Goal: Information Seeking & Learning: Learn about a topic

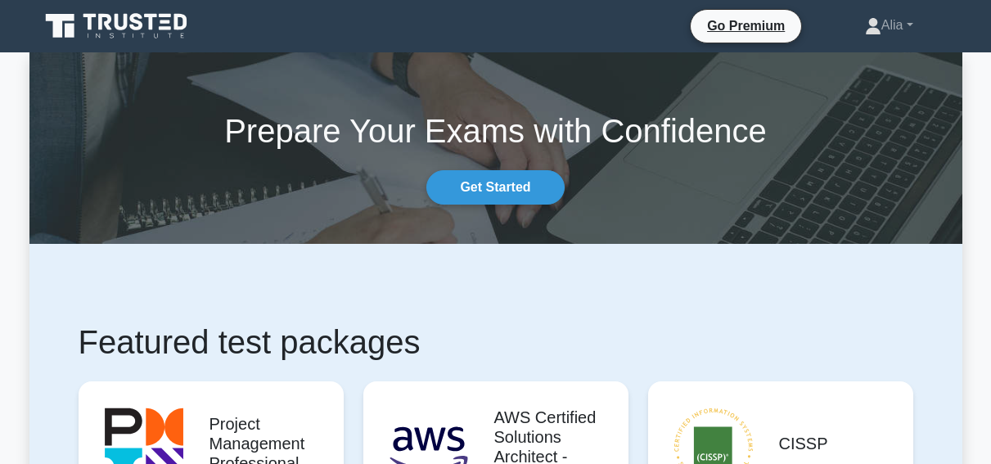
scroll to position [300, 0]
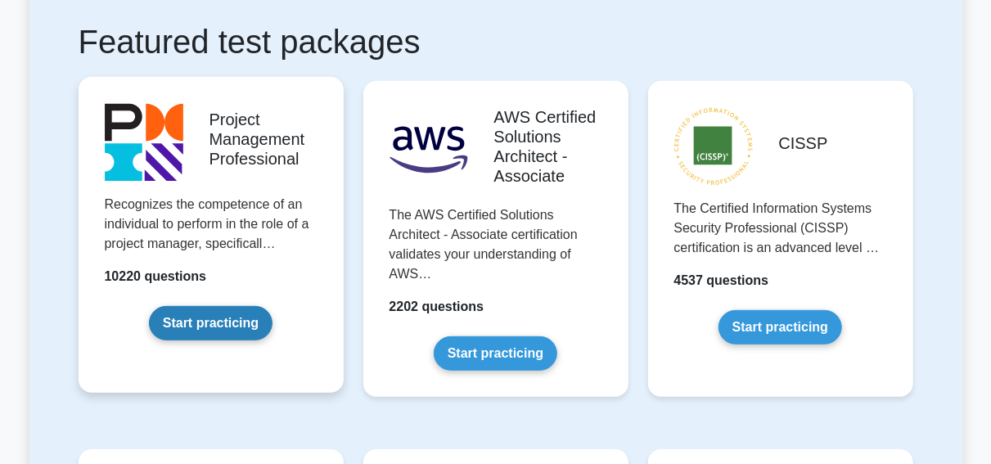
click at [149, 306] on link "Start practicing" at bounding box center [211, 323] width 124 height 34
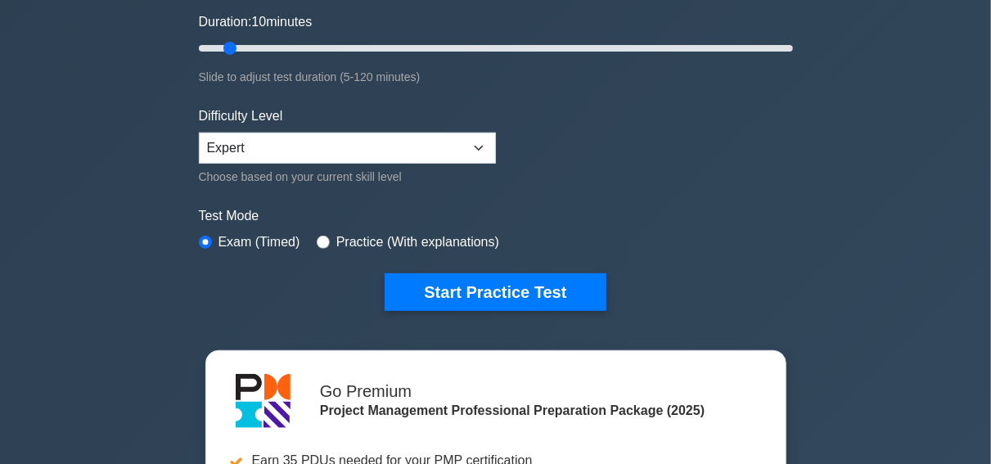
scroll to position [306, 0]
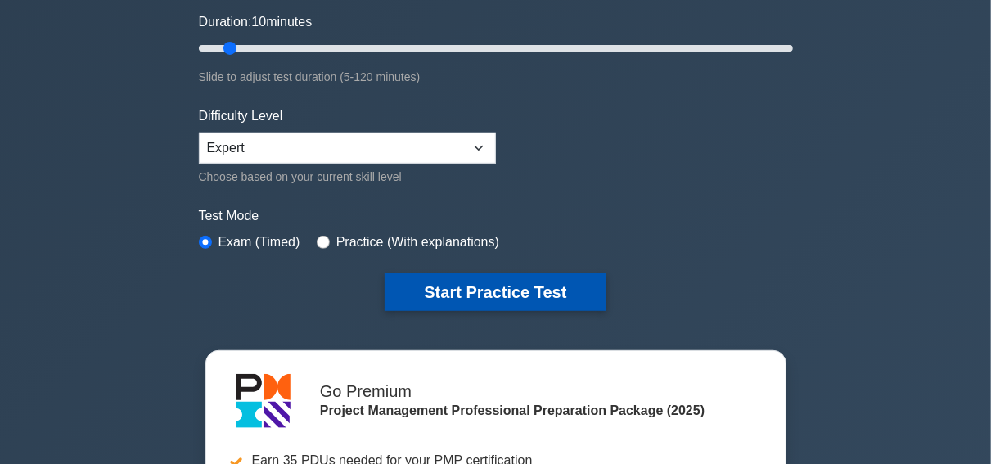
click at [499, 289] on button "Start Practice Test" at bounding box center [494, 292] width 221 height 38
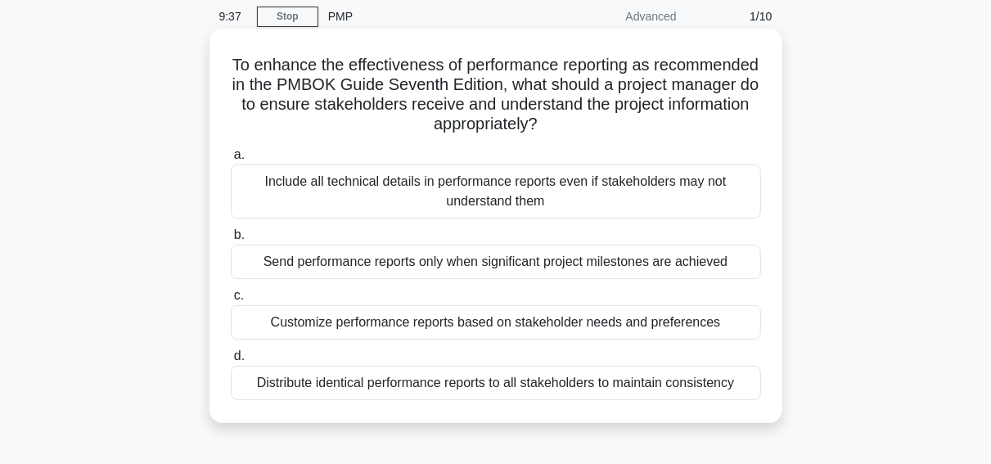
scroll to position [62, 0]
click at [469, 326] on div "Customize performance reports based on stakeholder needs and preferences" at bounding box center [496, 323] width 530 height 34
click at [231, 302] on input "c. Customize performance reports based on stakeholder needs and preferences" at bounding box center [231, 296] width 0 height 11
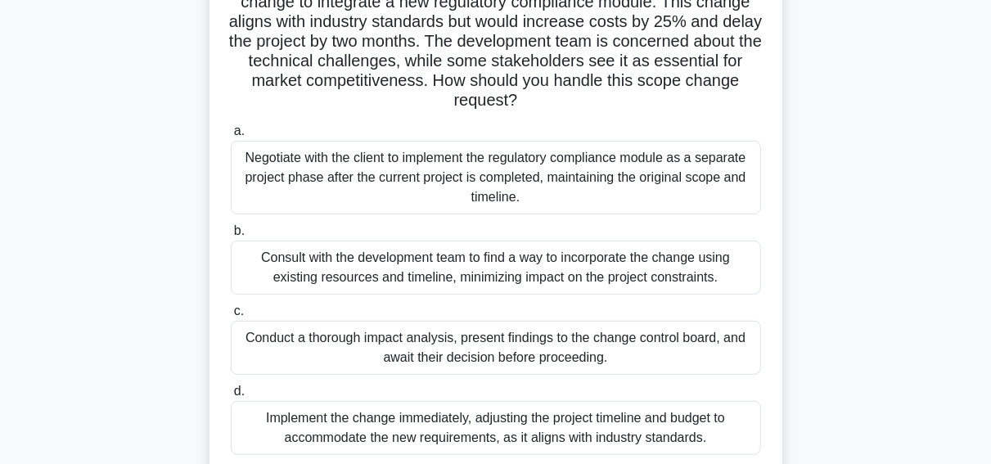
scroll to position [164, 0]
click at [398, 343] on div "Conduct a thorough impact analysis, present findings to the change control boar…" at bounding box center [496, 348] width 530 height 54
click at [231, 317] on input "c. Conduct a thorough impact analysis, present findings to the change control b…" at bounding box center [231, 312] width 0 height 11
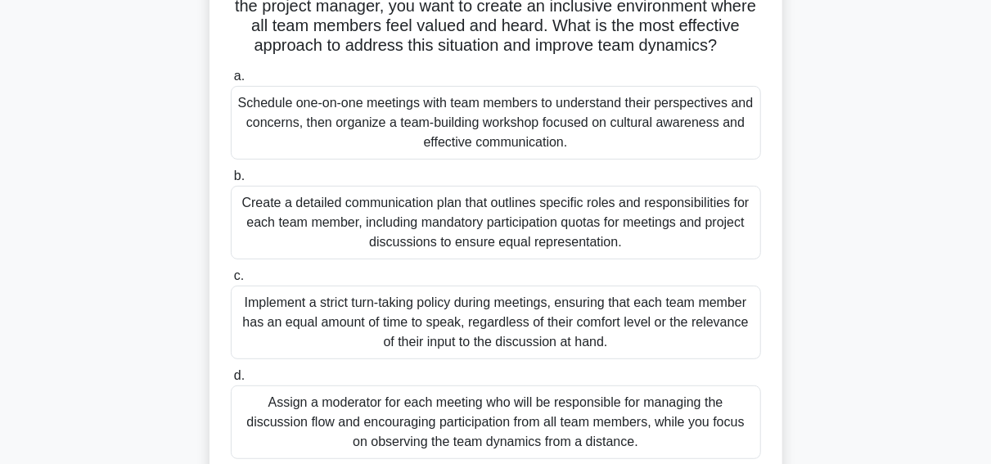
scroll to position [204, 0]
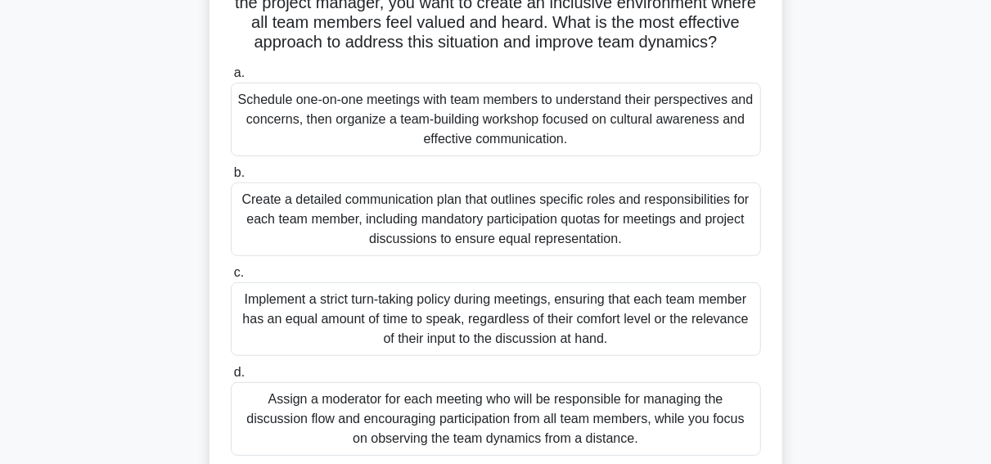
click at [369, 117] on div "Schedule one-on-one meetings with team members to understand their perspectives…" at bounding box center [496, 120] width 530 height 74
click at [231, 79] on input "a. Schedule one-on-one meetings with team members to understand their perspecti…" at bounding box center [231, 73] width 0 height 11
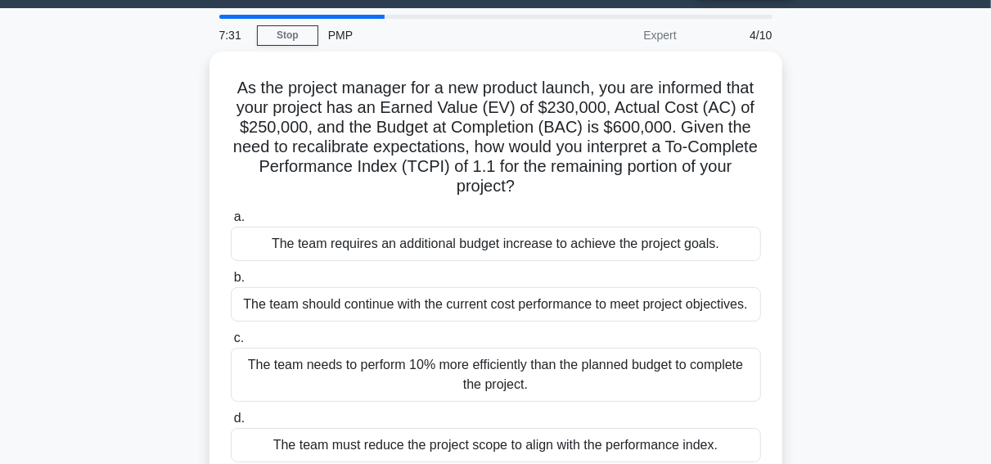
scroll to position [39, 0]
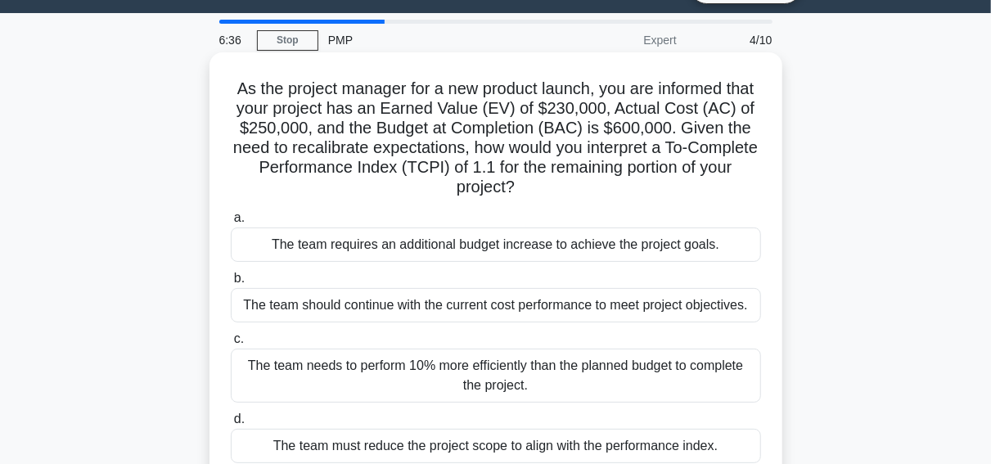
click at [449, 249] on div "The team requires an additional budget increase to achieve the project goals." at bounding box center [496, 244] width 530 height 34
click at [231, 223] on input "a. The team requires an additional budget increase to achieve the project goals." at bounding box center [231, 218] width 0 height 11
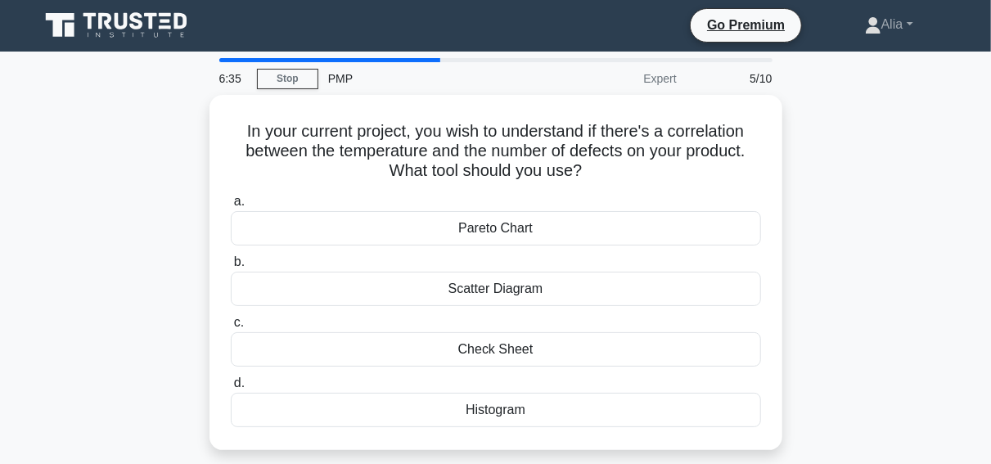
scroll to position [0, 0]
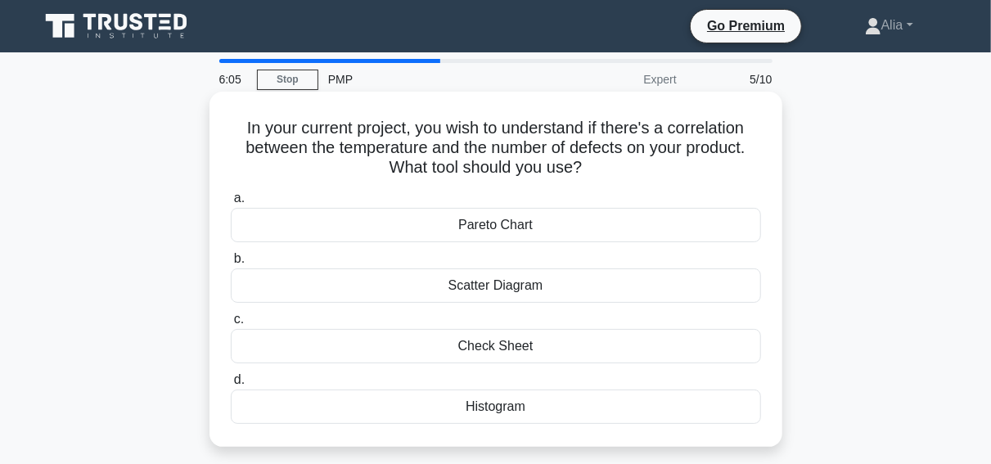
click at [492, 402] on div "Histogram" at bounding box center [496, 406] width 530 height 34
click at [231, 385] on input "d. Histogram" at bounding box center [231, 380] width 0 height 11
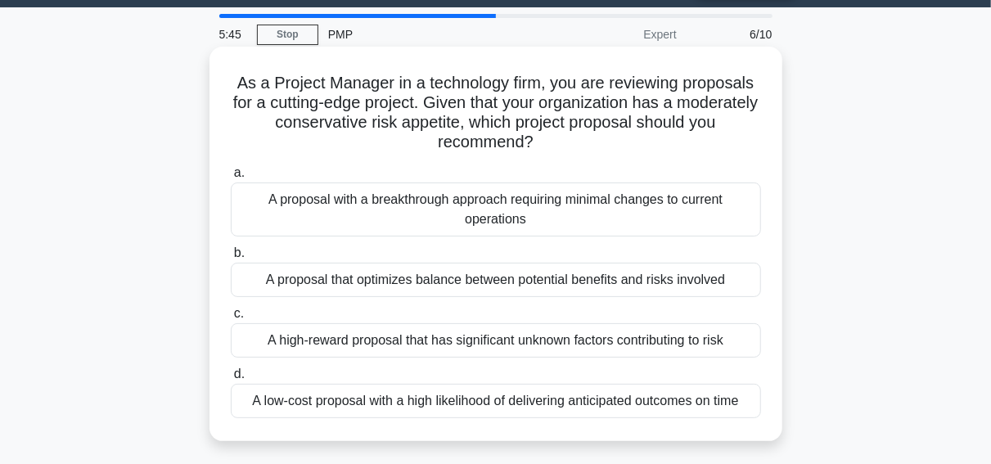
scroll to position [51, 0]
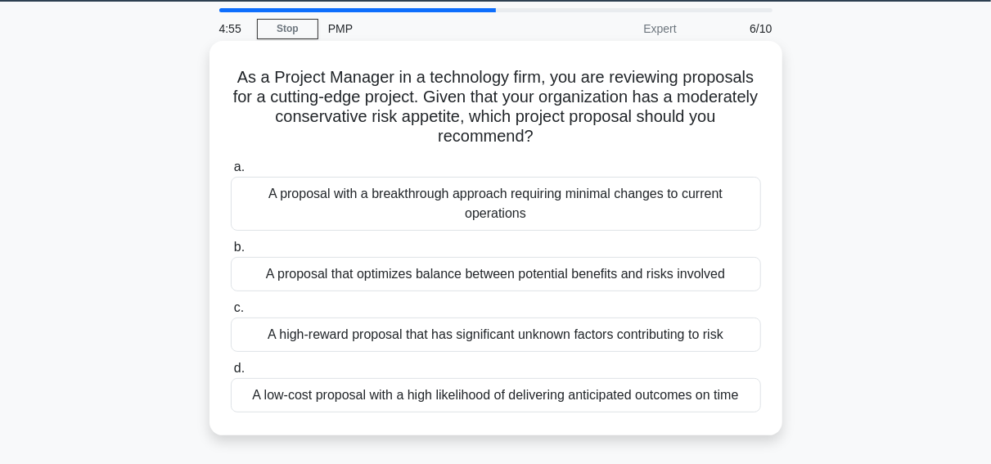
click at [414, 208] on div "A proposal with a breakthrough approach requiring minimal changes to current op…" at bounding box center [496, 204] width 530 height 54
click at [231, 173] on input "a. A proposal with a breakthrough approach requiring minimal changes to current…" at bounding box center [231, 167] width 0 height 11
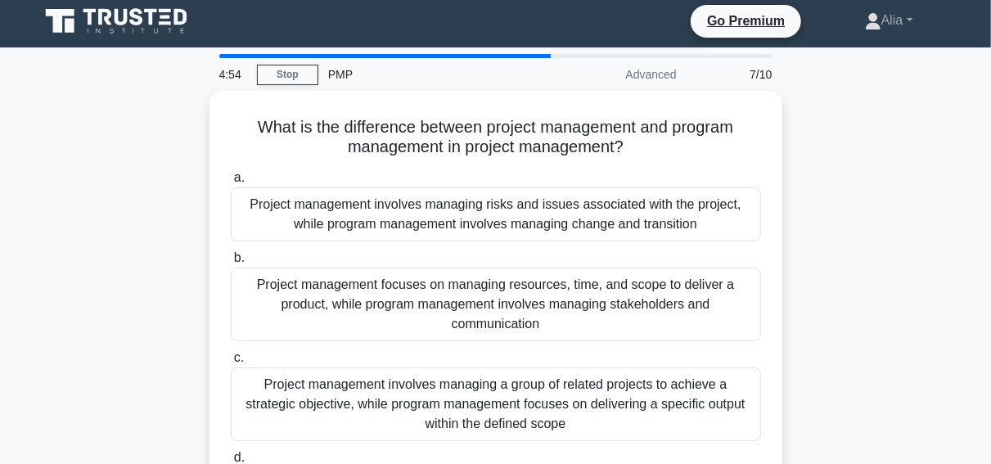
scroll to position [0, 0]
